Goal: Task Accomplishment & Management: Complete application form

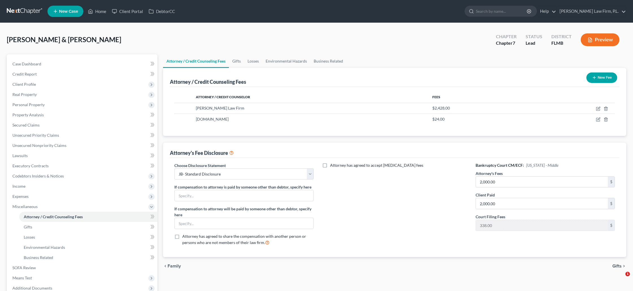
select select "0"
click at [58, 86] on span "Client Profile" at bounding box center [83, 84] width 150 height 10
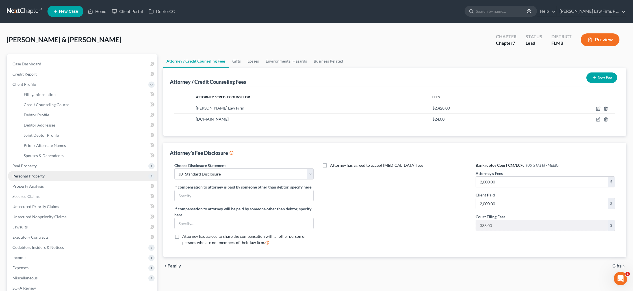
click at [35, 177] on span "Personal Property" at bounding box center [28, 175] width 32 height 5
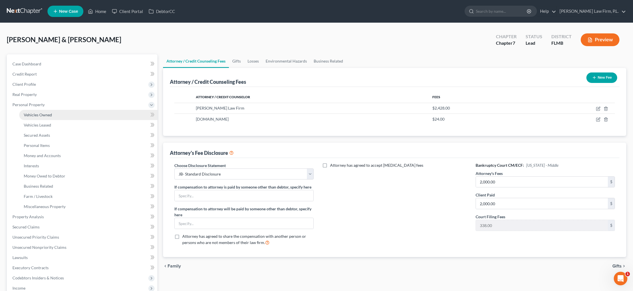
click at [47, 113] on span "Vehicles Owned" at bounding box center [38, 114] width 28 height 5
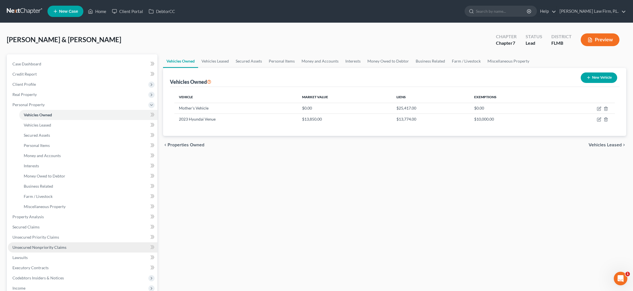
click at [52, 245] on span "Unsecured Nonpriority Claims" at bounding box center [39, 247] width 54 height 5
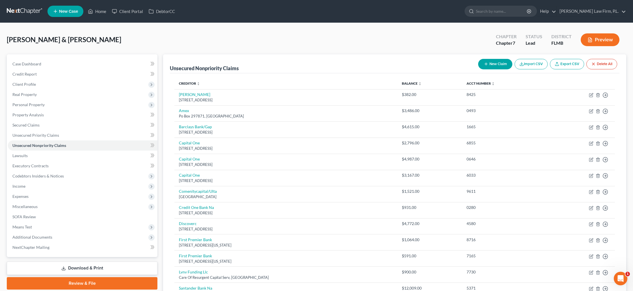
click at [500, 65] on button "New Claim" at bounding box center [495, 64] width 34 height 10
select select "2"
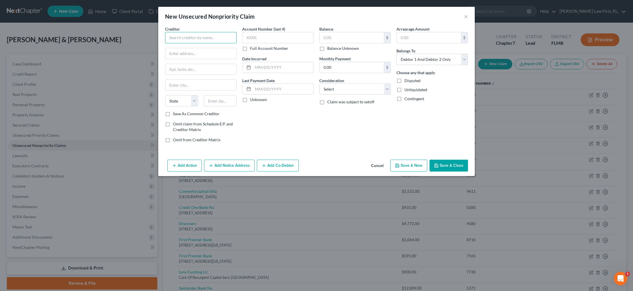
click at [214, 40] on input "text" at bounding box center [201, 37] width 72 height 11
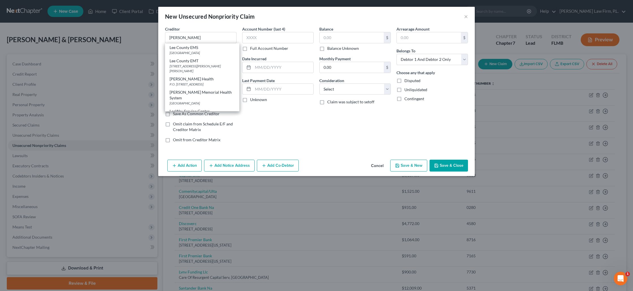
drag, startPoint x: 180, startPoint y: 78, endPoint x: 184, endPoint y: 78, distance: 4.0
click at [180, 82] on div "P.O. Box 150107 Suite 203, Cape Coral, FL 33915" at bounding box center [202, 84] width 65 height 5
type input "Lee Health"
type input "P.O. Box 150107"
type input "Suite 203"
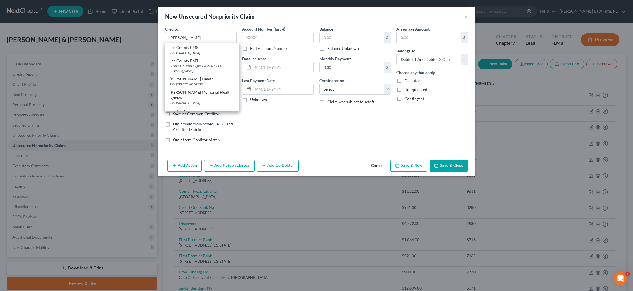
type input "Cape Coral"
select select "9"
type input "33915"
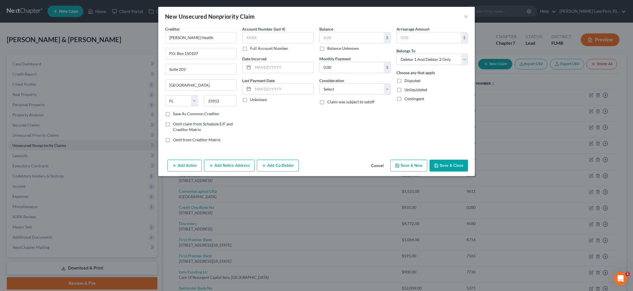
click at [327, 49] on label "Balance Unknown" at bounding box center [343, 49] width 32 height 6
click at [330, 49] on input "Balance Unknown" at bounding box center [332, 48] width 4 height 4
checkbox input "true"
type input "0.00"
click at [342, 88] on select "Select Cable / Satellite Services Collection Agency Credit Card Debt Debt Couns…" at bounding box center [356, 88] width 72 height 11
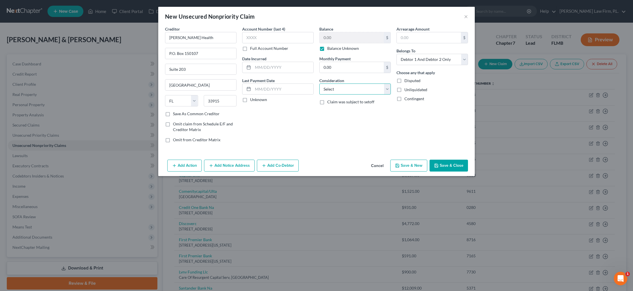
select select "9"
click at [320, 83] on select "Select Cable / Satellite Services Collection Agency Credit Card Debt Debt Couns…" at bounding box center [356, 88] width 72 height 11
click at [443, 167] on button "Save & Close" at bounding box center [449, 165] width 38 height 12
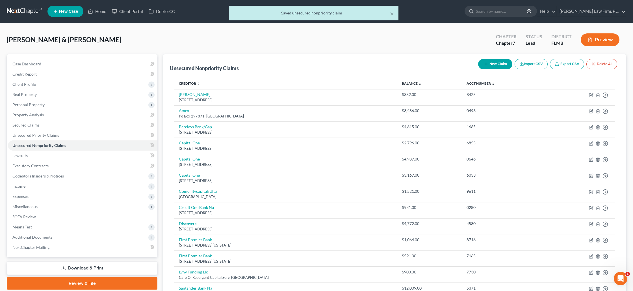
click at [87, 267] on link "Download & Print" at bounding box center [82, 267] width 151 height 13
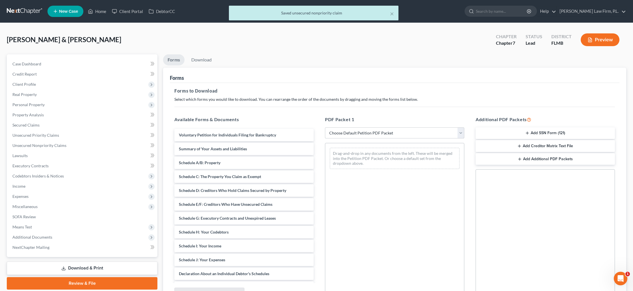
click at [395, 131] on select "Choose Default Petition PDF Packet Complete Bankruptcy Petition (all forms and …" at bounding box center [394, 132] width 139 height 11
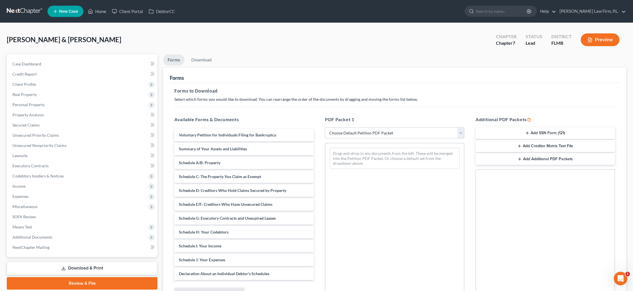
select select "0"
click at [325, 127] on select "Choose Default Petition PDF Packet Complete Bankruptcy Petition (all forms and …" at bounding box center [394, 132] width 139 height 11
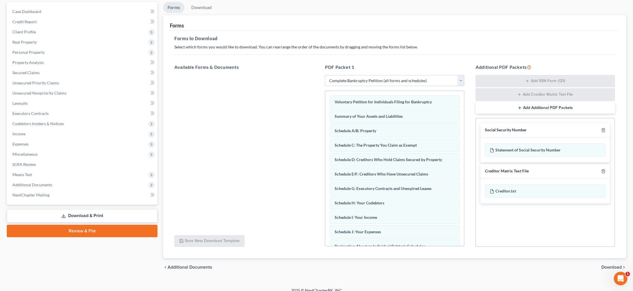
scroll to position [59, 0]
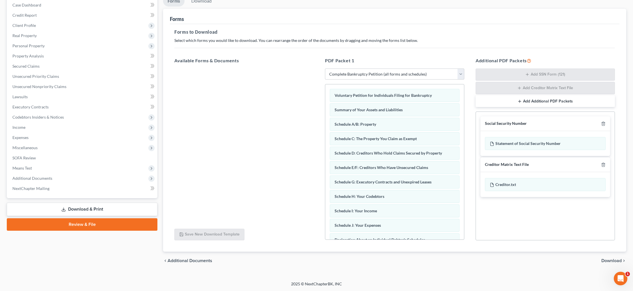
click at [615, 258] on span "Download" at bounding box center [612, 260] width 20 height 5
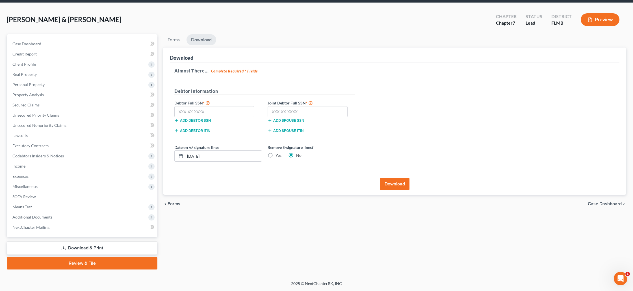
scroll to position [20, 0]
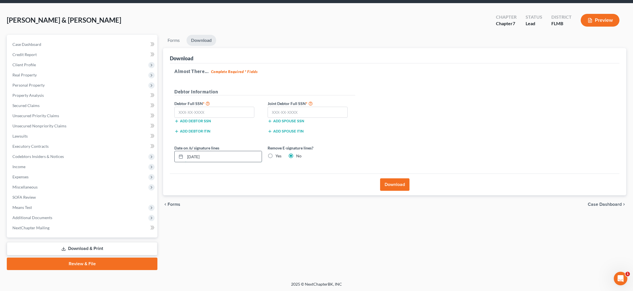
click at [212, 156] on input "[DATE]" at bounding box center [223, 156] width 77 height 11
click at [276, 154] on label "Yes" at bounding box center [279, 156] width 6 height 6
click at [278, 154] on input "Yes" at bounding box center [280, 155] width 4 height 4
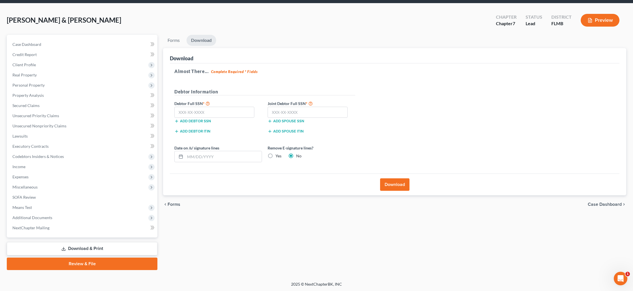
radio input "true"
radio input "false"
click at [188, 111] on input "text" at bounding box center [214, 112] width 80 height 11
type input "594-56-9633"
type input "5"
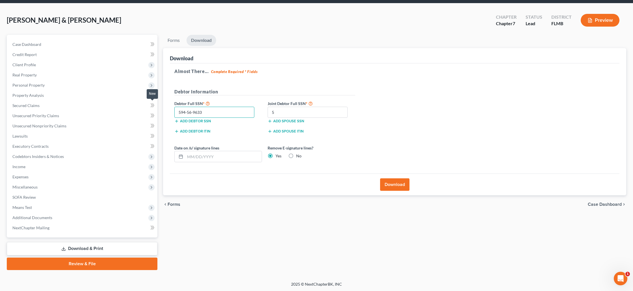
drag, startPoint x: 212, startPoint y: 113, endPoint x: 153, endPoint y: 104, distance: 60.3
click at [153, 104] on div "Petition Navigation Case Dashboard Payments Invoices Payments Payments Credit R…" at bounding box center [316, 152] width 625 height 235
type input "593-68-4817"
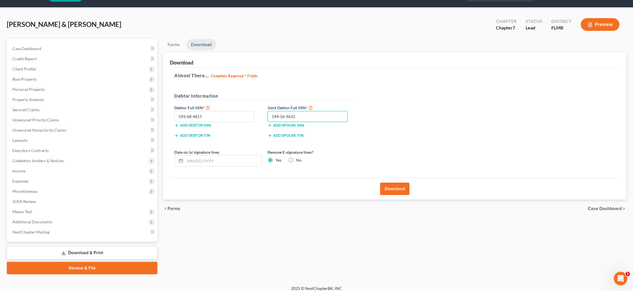
type input "594-56-9633"
click at [396, 185] on button "Download" at bounding box center [394, 188] width 29 height 12
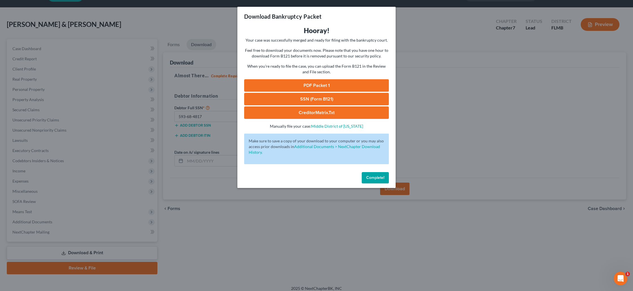
click at [307, 86] on link "PDF Packet 1" at bounding box center [316, 85] width 145 height 12
click at [304, 101] on link "SSN (Form B121)" at bounding box center [316, 99] width 145 height 12
click at [321, 112] on link "CreditorMatrix.txt" at bounding box center [316, 112] width 145 height 12
click at [376, 175] on span "Complete!" at bounding box center [375, 177] width 18 height 5
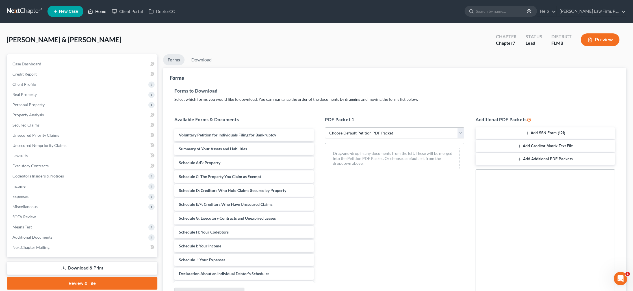
click at [103, 10] on link "Home" at bounding box center [97, 11] width 24 height 10
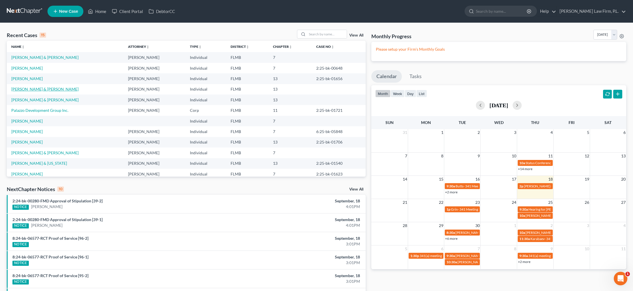
click at [36, 89] on link "[PERSON_NAME] & [PERSON_NAME]" at bounding box center [44, 89] width 67 height 5
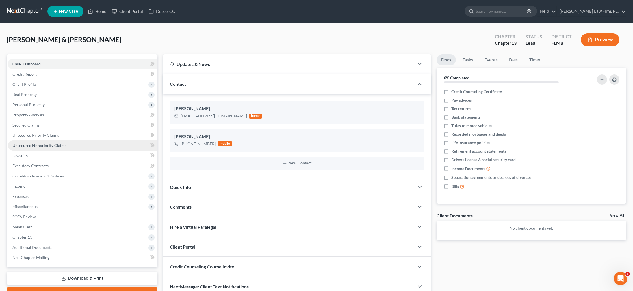
click at [45, 143] on span "Unsecured Nonpriority Claims" at bounding box center [39, 145] width 54 height 5
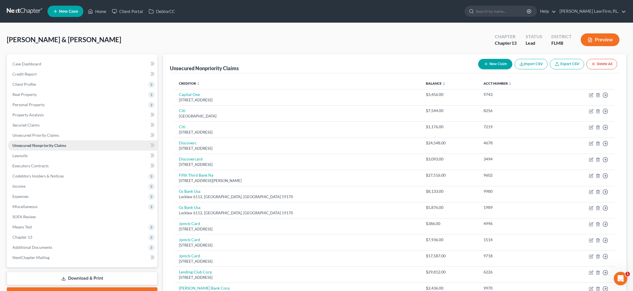
scroll to position [149, 0]
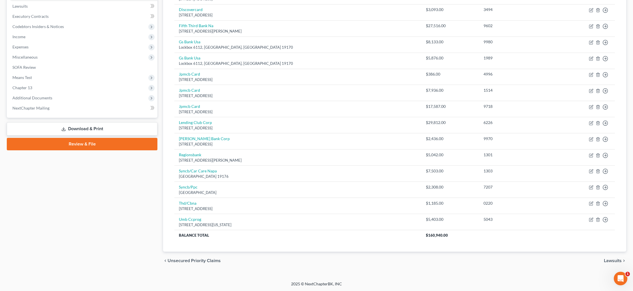
click at [76, 143] on link "Review & File" at bounding box center [82, 144] width 151 height 12
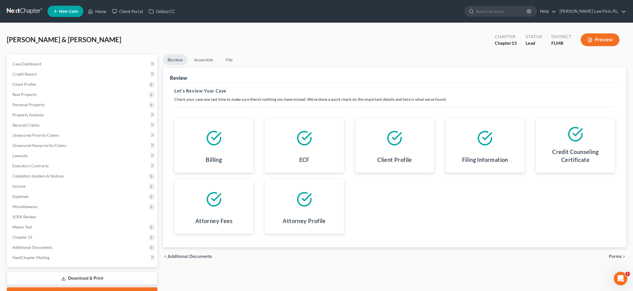
click at [612, 256] on span "Forms" at bounding box center [615, 256] width 13 height 5
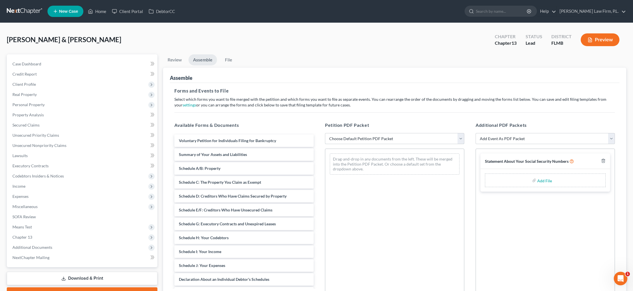
click at [383, 137] on select "Choose Default Petition PDF Packet Complete Bankruptcy Petition (all forms and …" at bounding box center [394, 138] width 139 height 11
select select "1"
click at [325, 133] on select "Choose Default Petition PDF Packet Complete Bankruptcy Petition (all forms and …" at bounding box center [394, 138] width 139 height 11
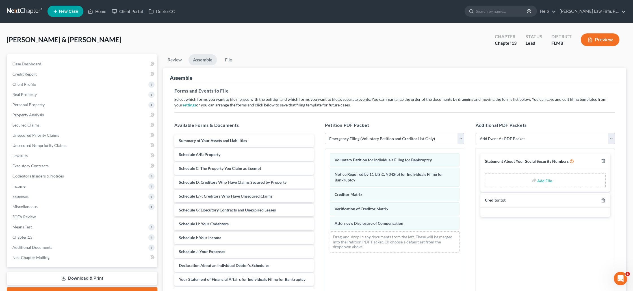
click at [538, 181] on label "Add File" at bounding box center [546, 181] width 16 height 10
click at [538, 179] on label "Add File" at bounding box center [546, 181] width 16 height 10
click at [543, 180] on input "file" at bounding box center [545, 180] width 14 height 10
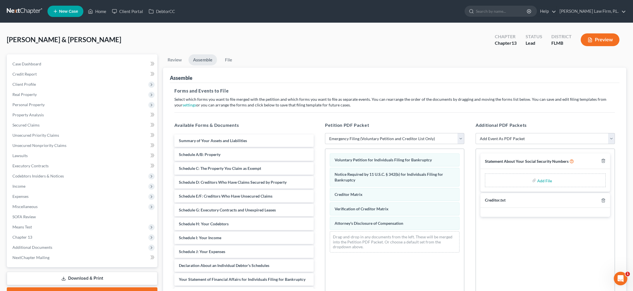
type input "C:\fakepath\[PERSON_NAME] - Statement of SS.pdf"
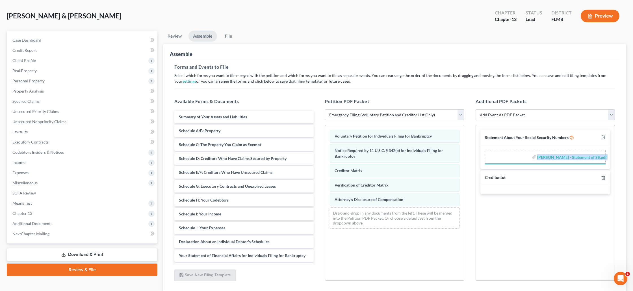
scroll to position [64, 0]
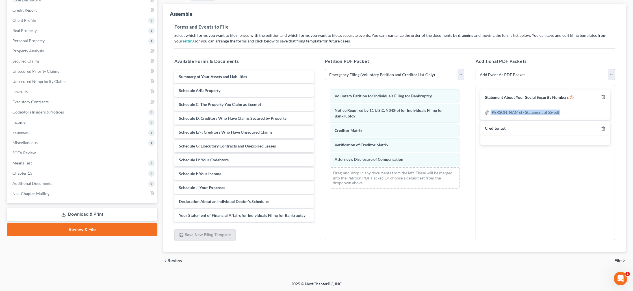
click at [618, 260] on span "File" at bounding box center [618, 260] width 7 height 5
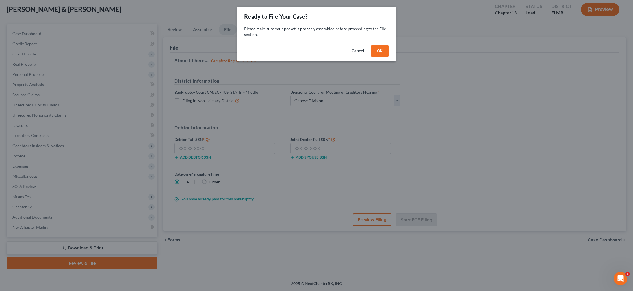
scroll to position [30, 0]
click at [386, 52] on button "OK" at bounding box center [380, 50] width 18 height 11
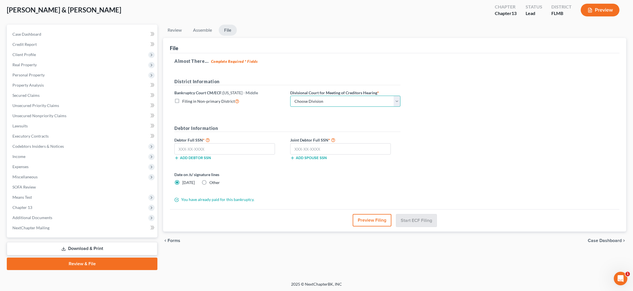
click at [366, 100] on select "Choose Division [GEOGRAPHIC_DATA][PERSON_NAME] [GEOGRAPHIC_DATA] [GEOGRAPHIC_DA…" at bounding box center [345, 101] width 110 height 11
select select "0"
click at [290, 96] on select "Choose Division [GEOGRAPHIC_DATA][PERSON_NAME] [GEOGRAPHIC_DATA] [GEOGRAPHIC_DA…" at bounding box center [345, 101] width 110 height 11
click at [236, 147] on input "text" at bounding box center [224, 148] width 101 height 11
type input "1"
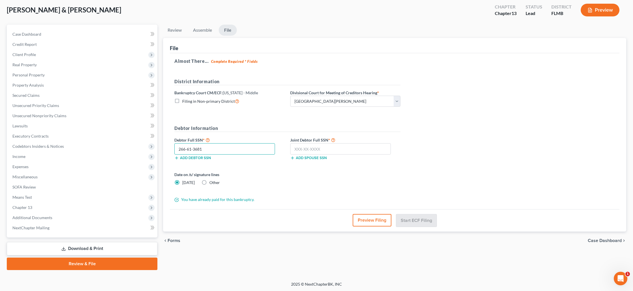
type input "266-61-3681"
type input "436-57-6833"
click at [414, 217] on button "Start ECF Filing" at bounding box center [416, 220] width 40 height 12
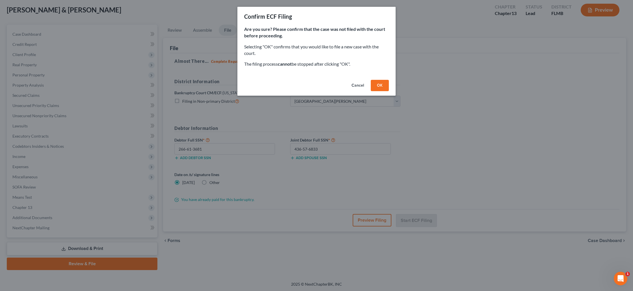
click at [384, 88] on button "OK" at bounding box center [380, 85] width 18 height 11
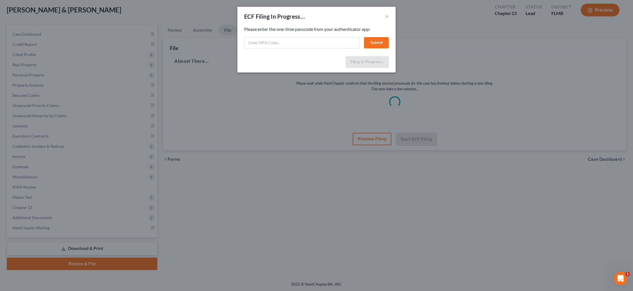
select select "0"
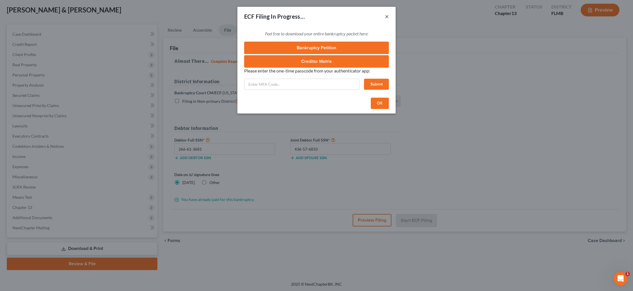
click at [386, 16] on button "×" at bounding box center [387, 16] width 4 height 7
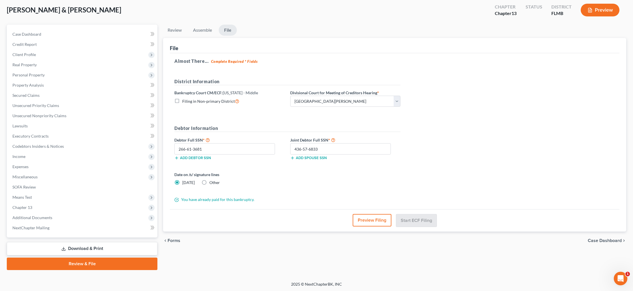
click at [371, 221] on button "Preview Filing" at bounding box center [372, 220] width 39 height 12
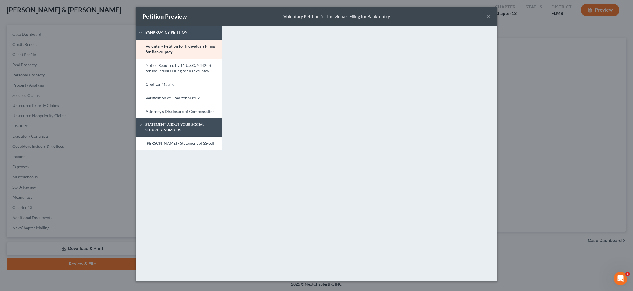
click at [489, 19] on button "×" at bounding box center [489, 16] width 4 height 7
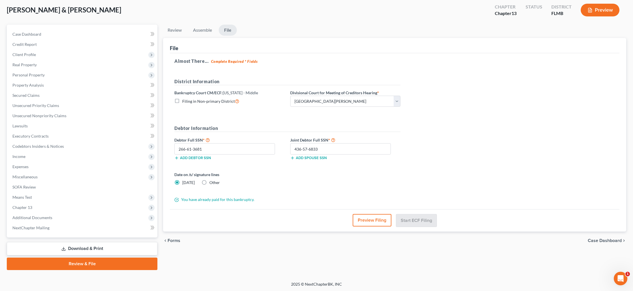
click at [210, 182] on label "Other" at bounding box center [215, 183] width 10 height 6
click at [212, 182] on input "Other" at bounding box center [214, 182] width 4 height 4
radio input "true"
radio input "false"
click at [302, 184] on div at bounding box center [299, 183] width 8 height 5
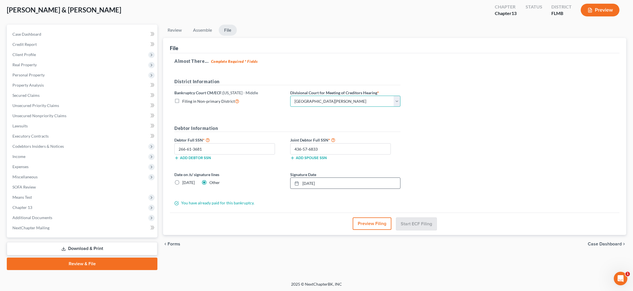
click at [311, 99] on select "Choose Division [GEOGRAPHIC_DATA][PERSON_NAME] [GEOGRAPHIC_DATA] [GEOGRAPHIC_DA…" at bounding box center [345, 101] width 110 height 11
click at [290, 96] on select "Choose Division [GEOGRAPHIC_DATA][PERSON_NAME] [GEOGRAPHIC_DATA] [GEOGRAPHIC_DA…" at bounding box center [345, 101] width 110 height 11
click at [74, 265] on link "Review & File" at bounding box center [82, 263] width 151 height 12
click at [72, 247] on link "Download & Print" at bounding box center [82, 248] width 151 height 13
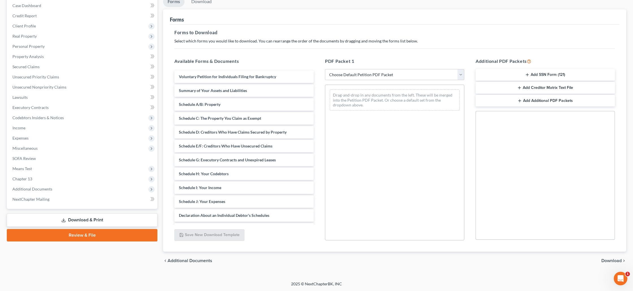
click at [89, 236] on link "Review & File" at bounding box center [82, 235] width 151 height 12
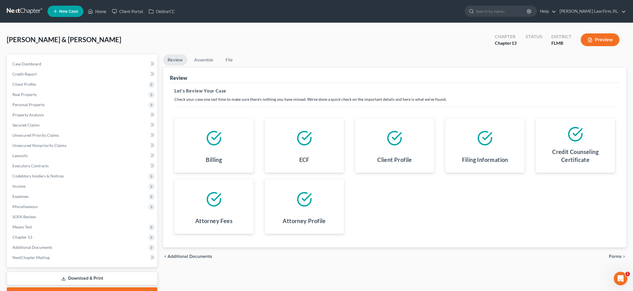
click at [614, 257] on span "Forms" at bounding box center [615, 256] width 13 height 5
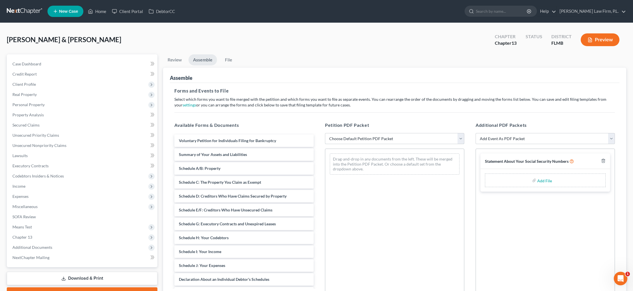
click at [409, 142] on select "Choose Default Petition PDF Packet Complete Bankruptcy Petition (all forms and …" at bounding box center [394, 138] width 139 height 11
select select "1"
click at [325, 133] on select "Choose Default Petition PDF Packet Complete Bankruptcy Petition (all forms and …" at bounding box center [394, 138] width 139 height 11
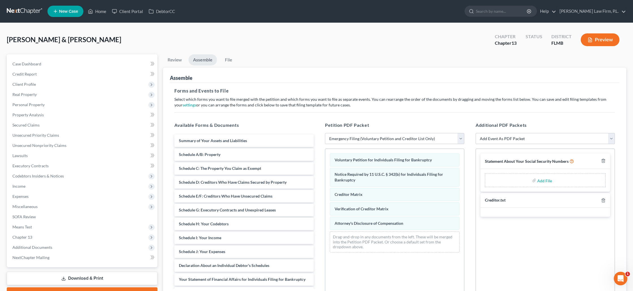
click at [538, 179] on input "file" at bounding box center [545, 180] width 14 height 10
type input "C:\fakepath\[PERSON_NAME] - Statement of SS.pdf"
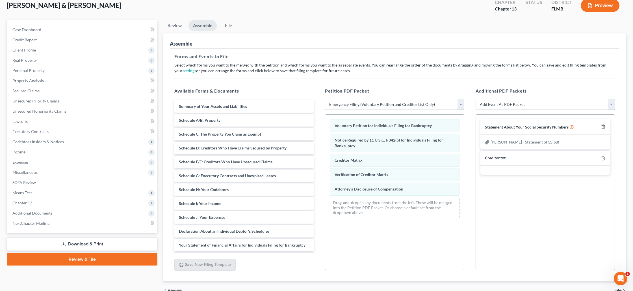
scroll to position [64, 0]
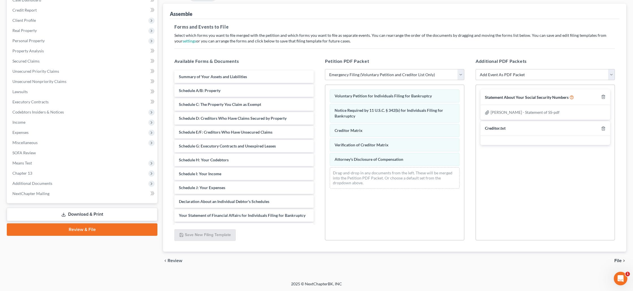
click at [618, 258] on span "File" at bounding box center [618, 260] width 7 height 5
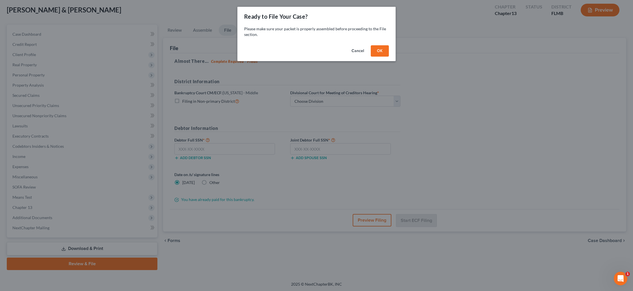
click at [383, 46] on button "OK" at bounding box center [380, 50] width 18 height 11
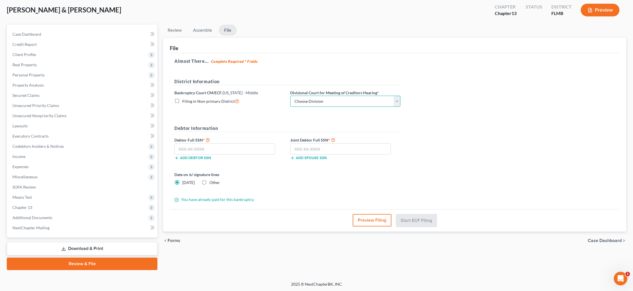
click at [319, 100] on select "Choose Division [GEOGRAPHIC_DATA][PERSON_NAME] [GEOGRAPHIC_DATA] [GEOGRAPHIC_DA…" at bounding box center [345, 101] width 110 height 11
select select "0"
click at [290, 96] on select "Choose Division [GEOGRAPHIC_DATA][PERSON_NAME] [GEOGRAPHIC_DATA] [GEOGRAPHIC_DA…" at bounding box center [345, 101] width 110 height 11
click at [237, 149] on input "text" at bounding box center [224, 148] width 101 height 11
type input "266-61-3681"
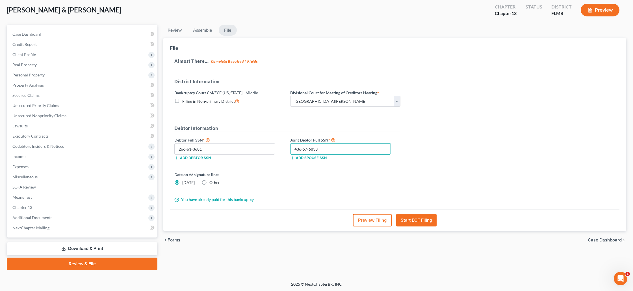
type input "436-57-6833"
click at [210, 180] on label "Other" at bounding box center [215, 183] width 10 height 6
click at [212, 180] on input "Other" at bounding box center [214, 182] width 4 height 4
radio input "true"
radio input "false"
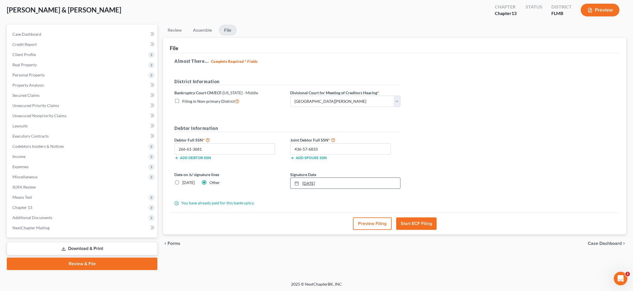
click at [313, 182] on link "[DATE]" at bounding box center [346, 183] width 110 height 11
click at [415, 224] on button "Start ECF Filing" at bounding box center [416, 223] width 40 height 12
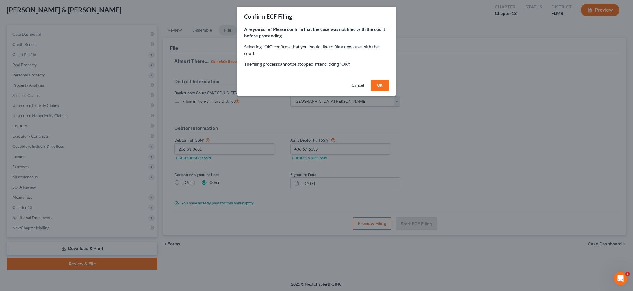
click at [385, 82] on button "OK" at bounding box center [380, 85] width 18 height 11
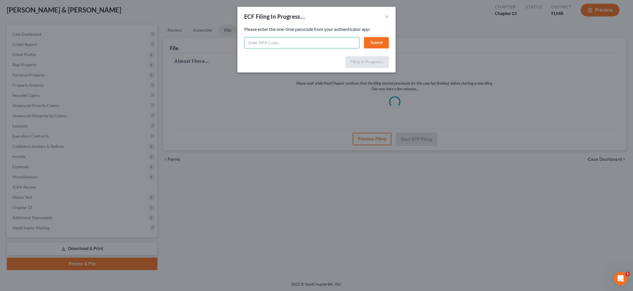
click at [291, 45] on input "text" at bounding box center [301, 42] width 115 height 11
paste input "mioc-425e-l02t-orks"
type input "mioc-425e-l02t-orks"
click at [381, 43] on button "Submit" at bounding box center [376, 42] width 25 height 11
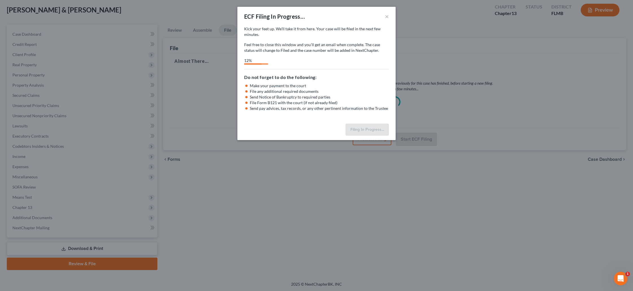
select select "0"
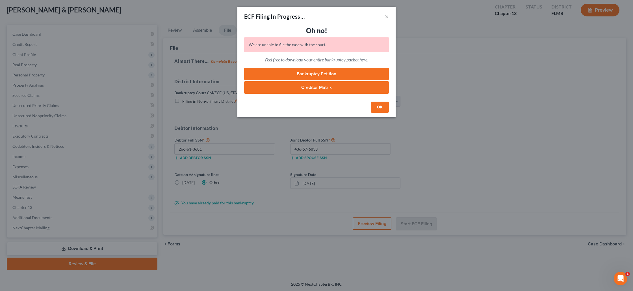
click at [383, 105] on button "OK" at bounding box center [380, 107] width 18 height 11
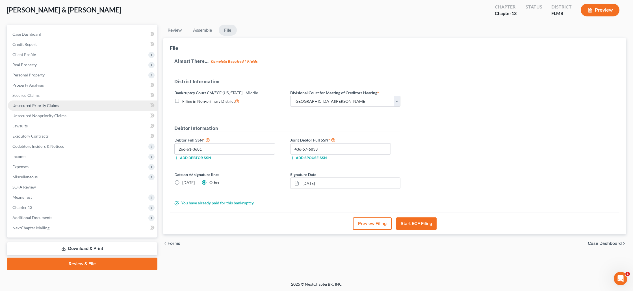
click at [31, 103] on span "Unsecured Priority Claims" at bounding box center [35, 105] width 47 height 5
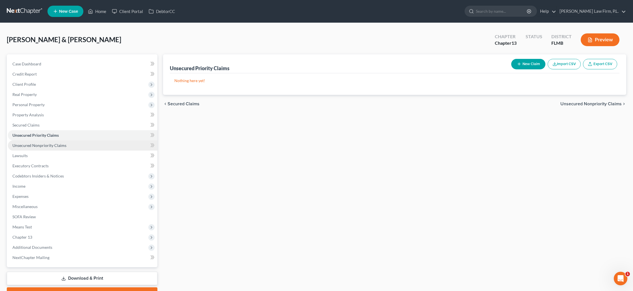
click at [62, 146] on span "Unsecured Nonpriority Claims" at bounding box center [39, 145] width 54 height 5
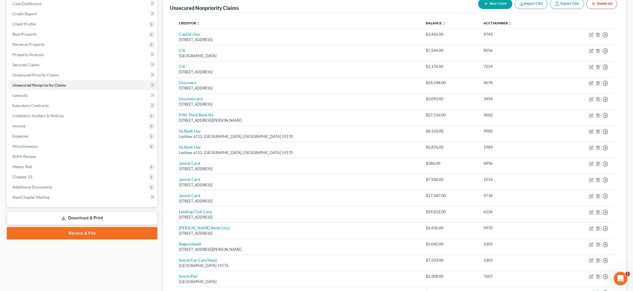
scroll to position [69, 0]
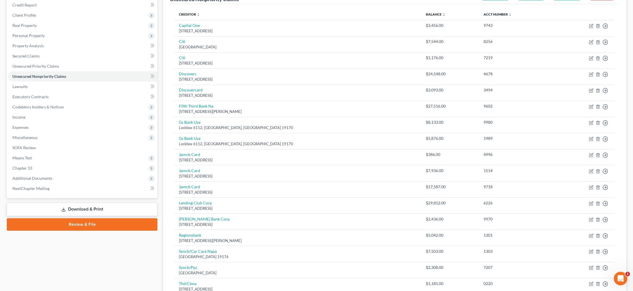
drag, startPoint x: 91, startPoint y: 225, endPoint x: 98, endPoint y: 225, distance: 7.4
click at [91, 225] on link "Review & File" at bounding box center [82, 224] width 151 height 12
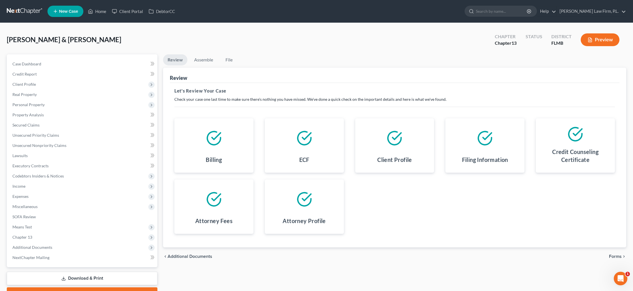
click at [615, 256] on span "Forms" at bounding box center [615, 256] width 13 height 5
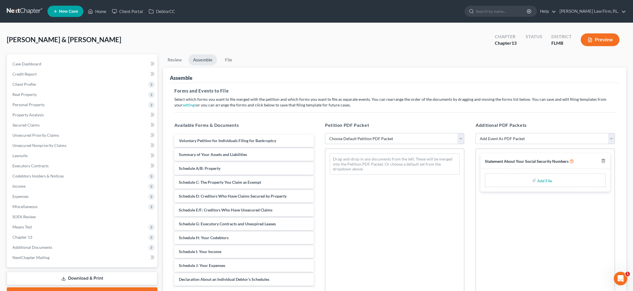
click at [396, 139] on select "Choose Default Petition PDF Packet Complete Bankruptcy Petition (all forms and …" at bounding box center [394, 138] width 139 height 11
select select "1"
click at [325, 133] on select "Choose Default Petition PDF Packet Complete Bankruptcy Petition (all forms and …" at bounding box center [394, 138] width 139 height 11
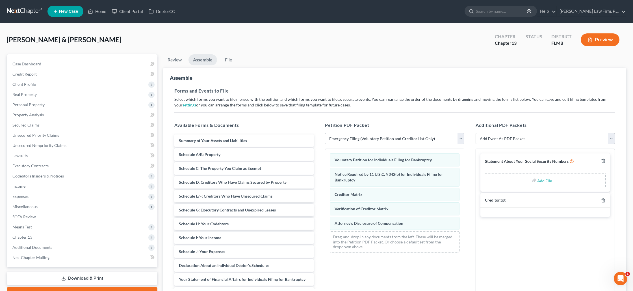
click at [540, 181] on input "file" at bounding box center [545, 180] width 14 height 10
type input "C:\fakepath\[PERSON_NAME] - Statement of SS.pdf"
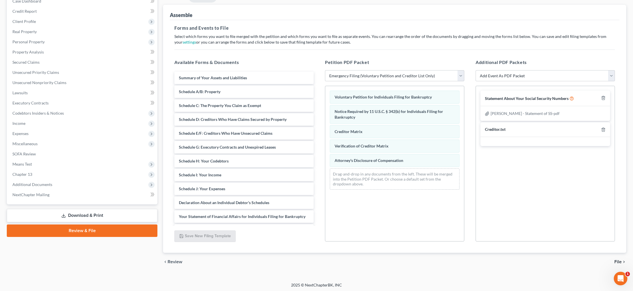
scroll to position [64, 0]
click at [616, 260] on span "File" at bounding box center [618, 260] width 7 height 5
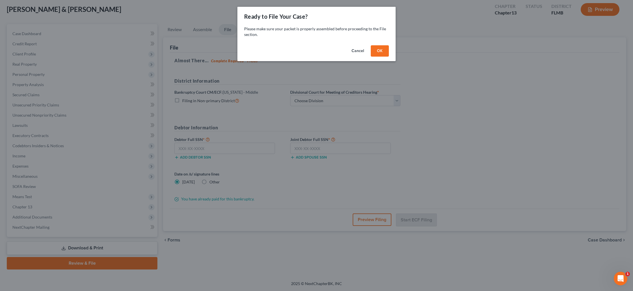
scroll to position [30, 0]
click at [379, 54] on button "OK" at bounding box center [380, 50] width 18 height 11
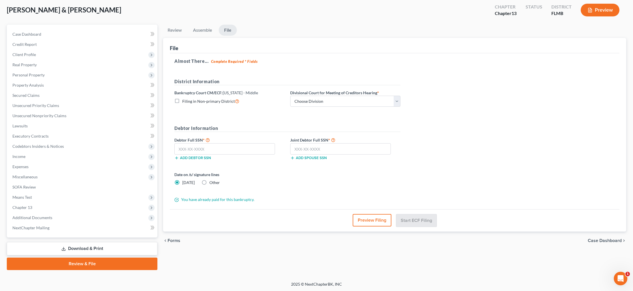
click at [210, 183] on label "Other" at bounding box center [215, 183] width 10 height 6
click at [212, 183] on input "Other" at bounding box center [214, 182] width 4 height 4
radio input "true"
radio input "false"
type input "[DATE]"
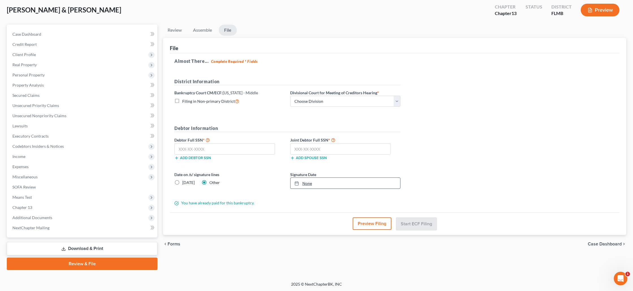
click at [320, 184] on link "None" at bounding box center [346, 183] width 110 height 11
click at [220, 148] on input "text" at bounding box center [224, 148] width 101 height 11
type input "266-61-3681"
type input "436-57-6833"
click at [328, 100] on select "Choose Division [GEOGRAPHIC_DATA][PERSON_NAME] [GEOGRAPHIC_DATA] [GEOGRAPHIC_DA…" at bounding box center [345, 101] width 110 height 11
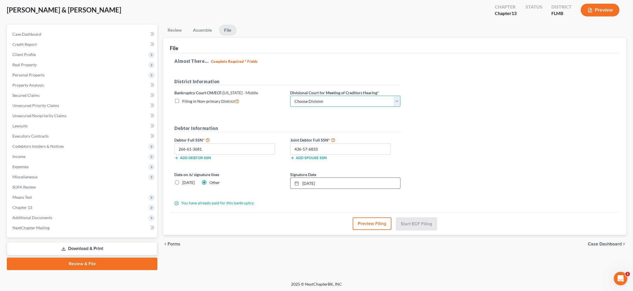
select select "0"
click at [290, 96] on select "Choose Division [GEOGRAPHIC_DATA][PERSON_NAME] [GEOGRAPHIC_DATA] [GEOGRAPHIC_DA…" at bounding box center [345, 101] width 110 height 11
click at [418, 222] on button "Start ECF Filing" at bounding box center [416, 223] width 40 height 12
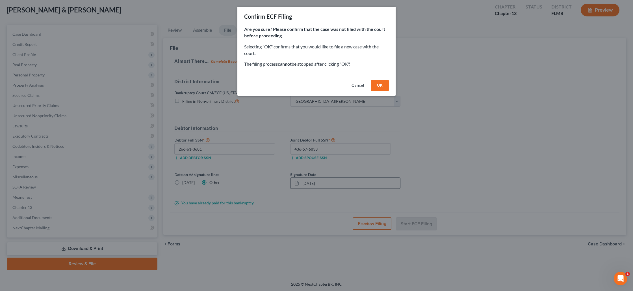
click at [382, 88] on button "OK" at bounding box center [380, 85] width 18 height 11
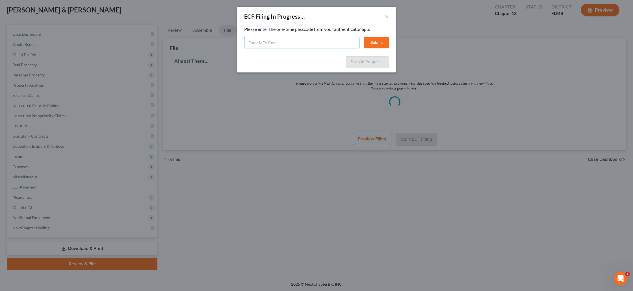
click at [267, 42] on input "text" at bounding box center [301, 42] width 115 height 11
paste input "9xfm-3oaw-h1cc-s501"
type input "9xfm-3oaw-h1cc-s501"
click at [381, 42] on button "Submit" at bounding box center [376, 42] width 25 height 11
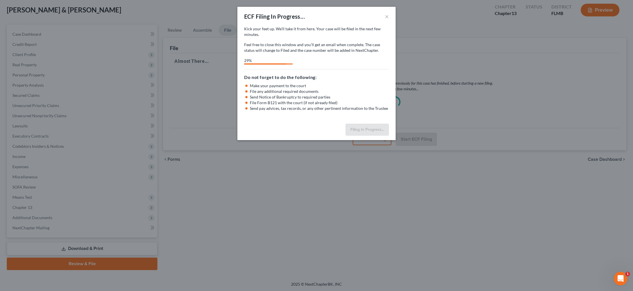
select select "0"
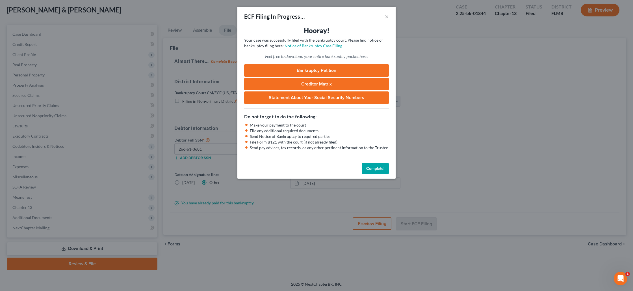
click at [375, 171] on button "Complete!" at bounding box center [375, 168] width 27 height 11
